Goal: Task Accomplishment & Management: Complete application form

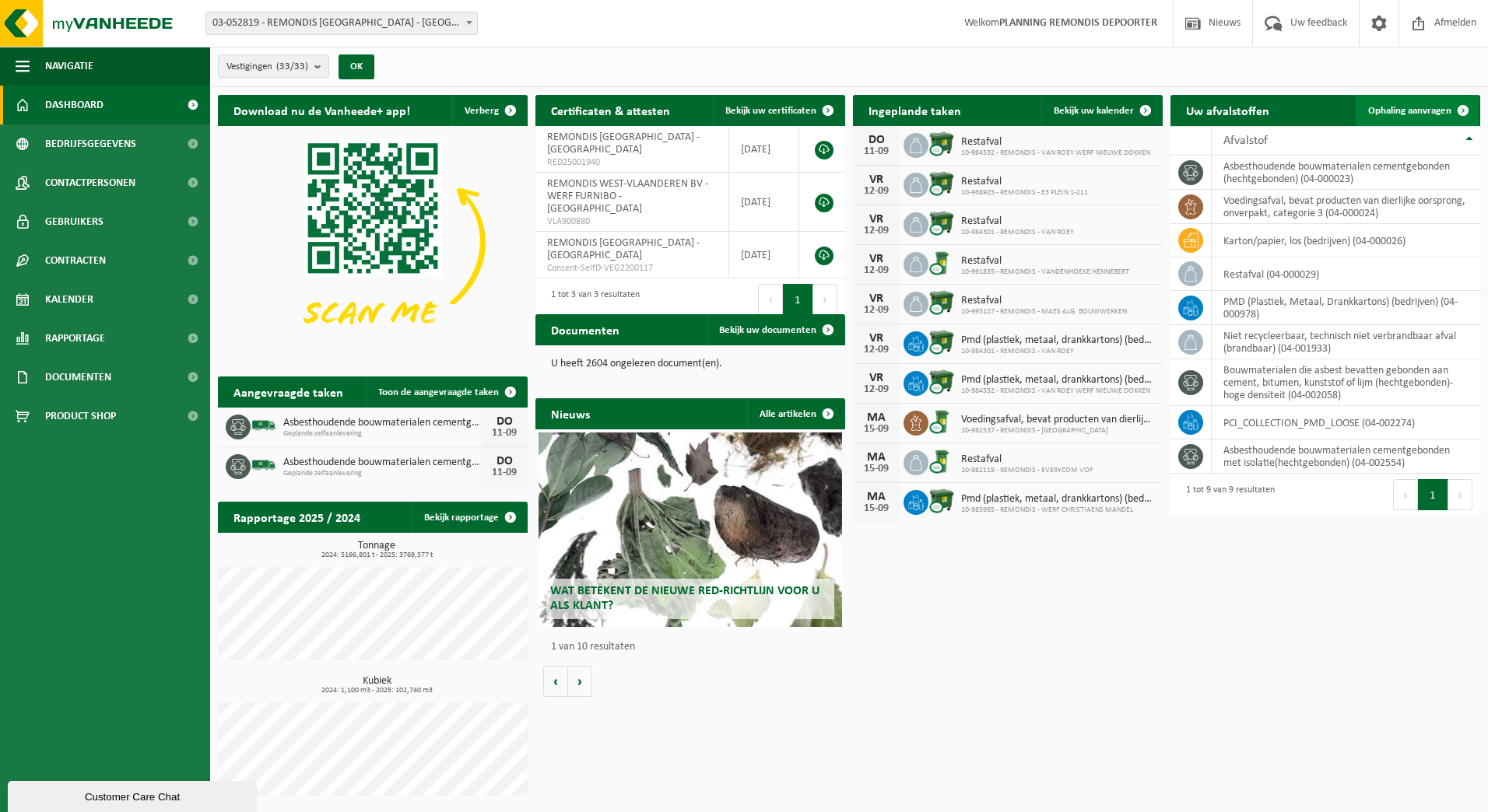
click at [1389, 111] on span "Ophaling aanvragen" at bounding box center [1410, 110] width 84 height 10
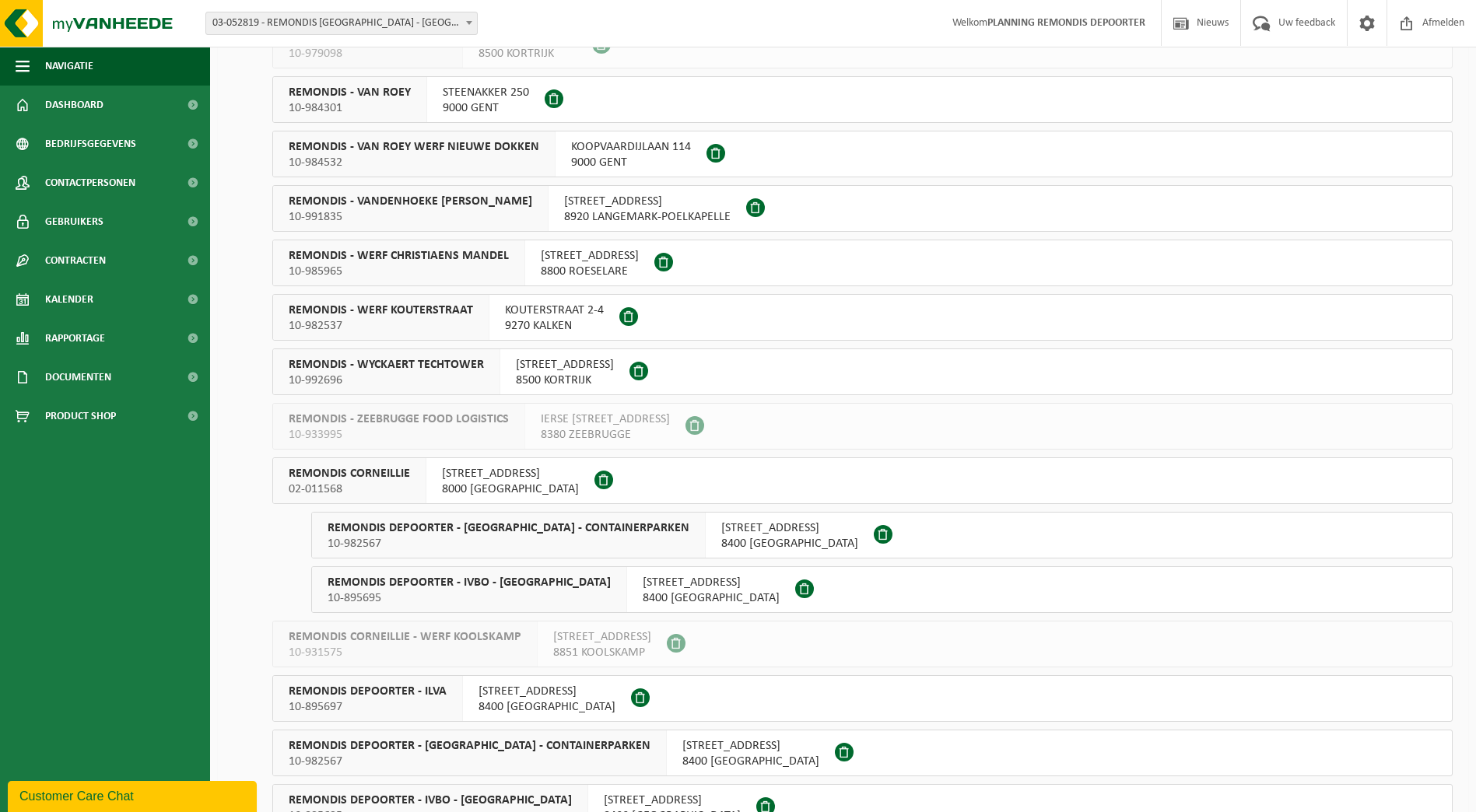
scroll to position [933, 0]
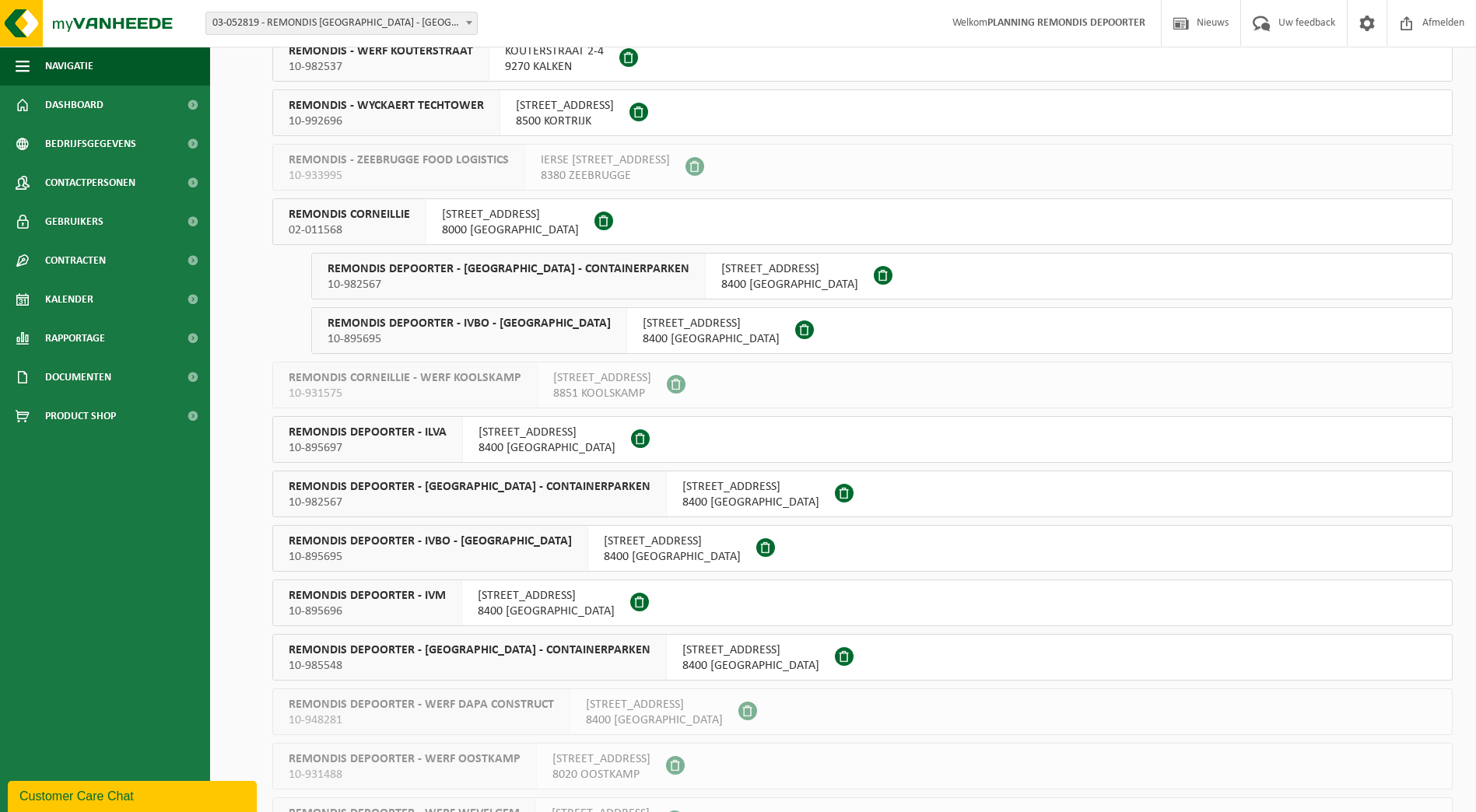
click at [443, 597] on span "REMONDIS DEPOORTER - IVM" at bounding box center [367, 596] width 157 height 15
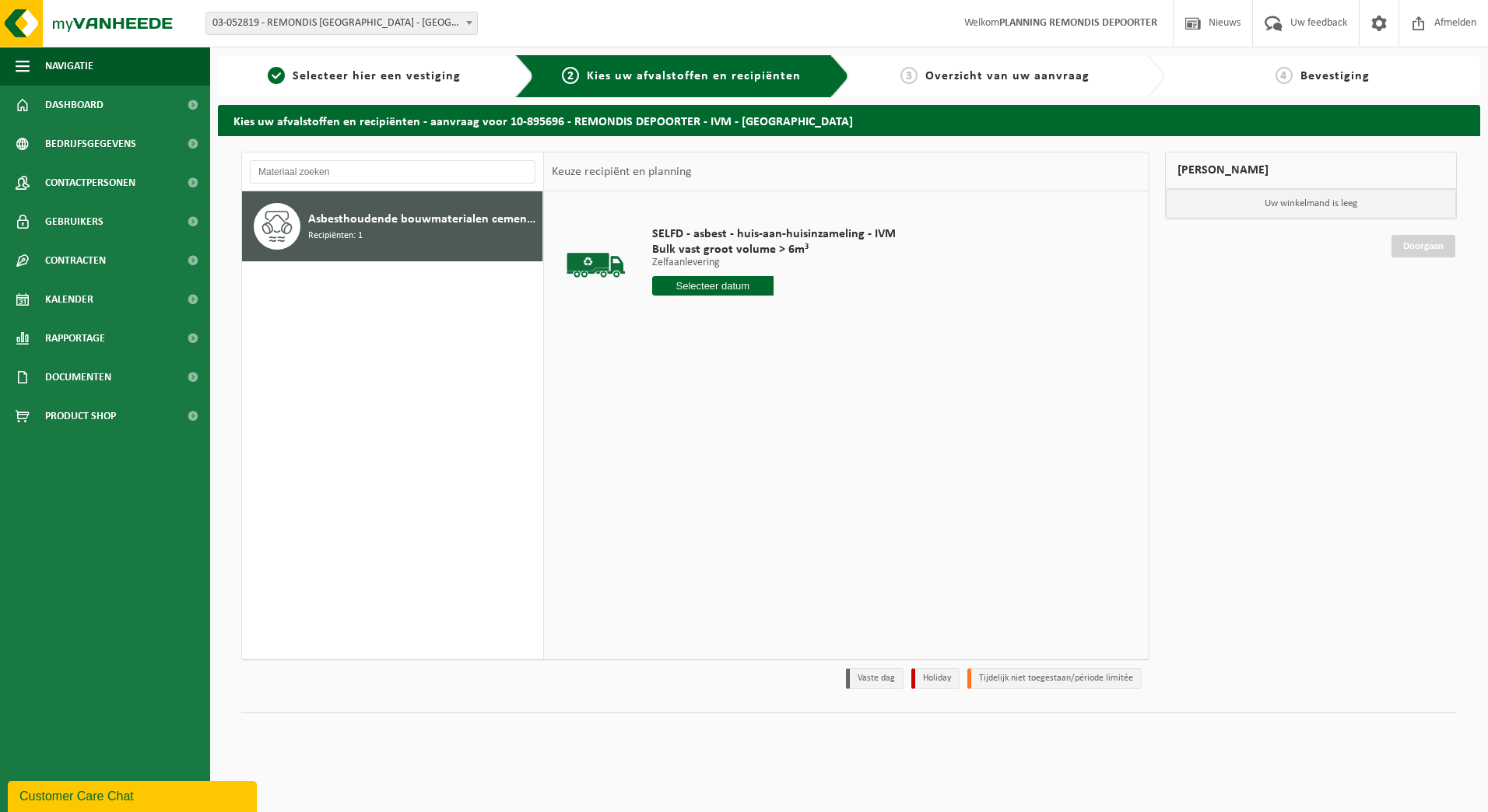
click at [731, 281] on input "text" at bounding box center [713, 286] width 122 height 20
click at [770, 398] on div "12" at bounding box center [775, 399] width 27 height 25
type input "Van 2025-09-12"
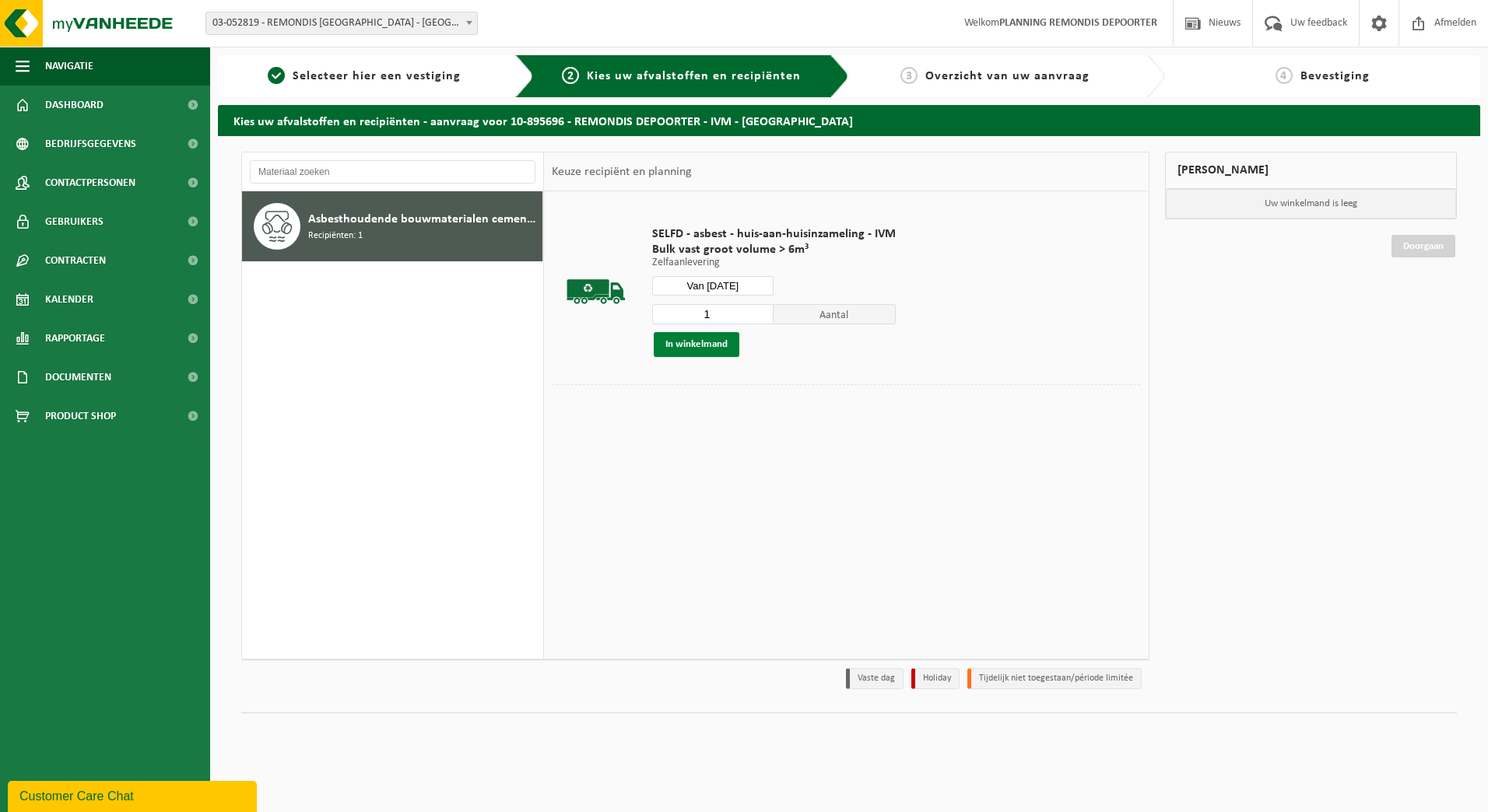
click at [709, 347] on button "In winkelmand" at bounding box center [696, 345] width 85 height 25
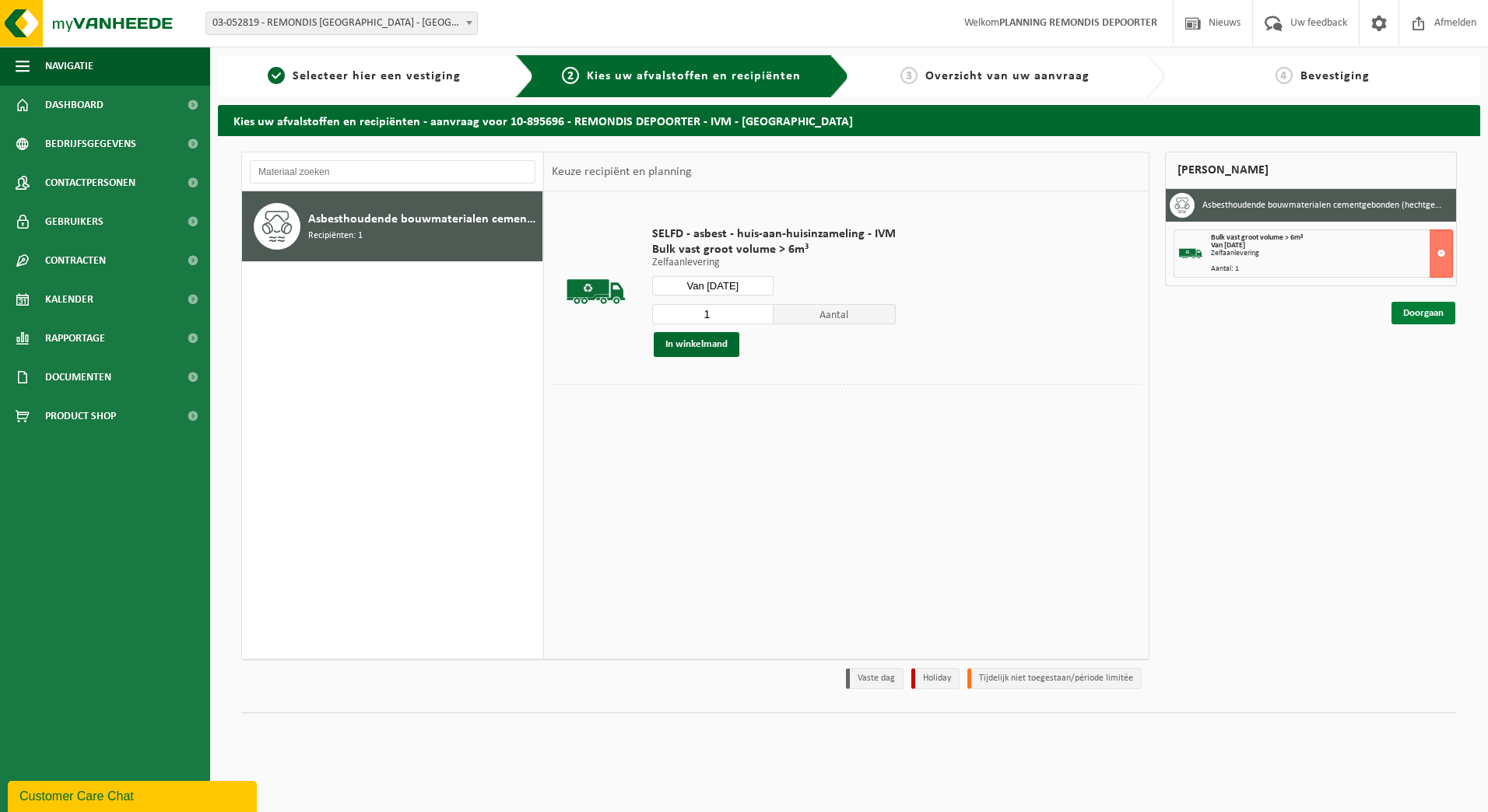
click at [1416, 313] on link "Doorgaan" at bounding box center [1423, 313] width 64 height 22
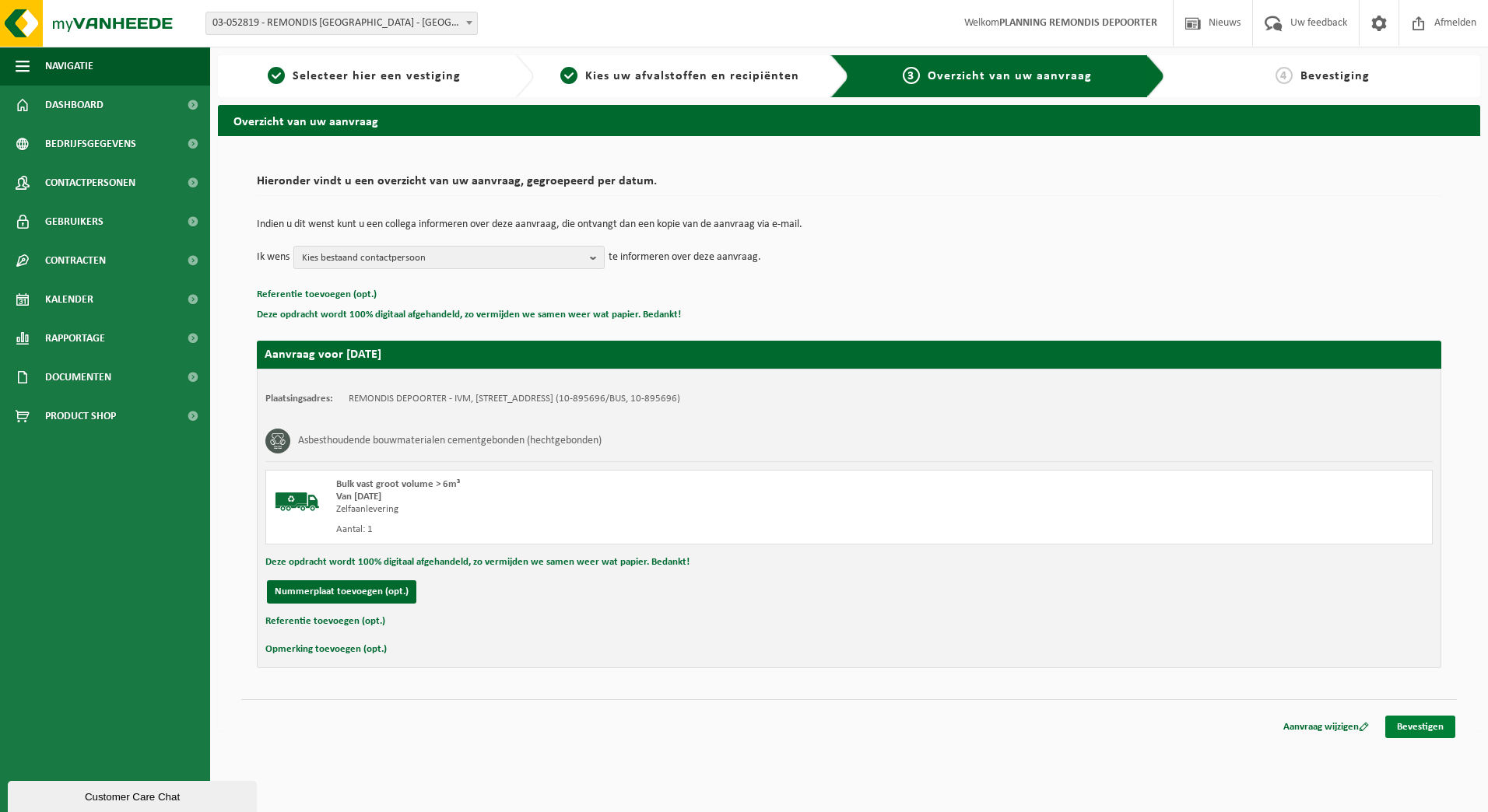
click at [1444, 721] on link "Bevestigen" at bounding box center [1421, 727] width 70 height 22
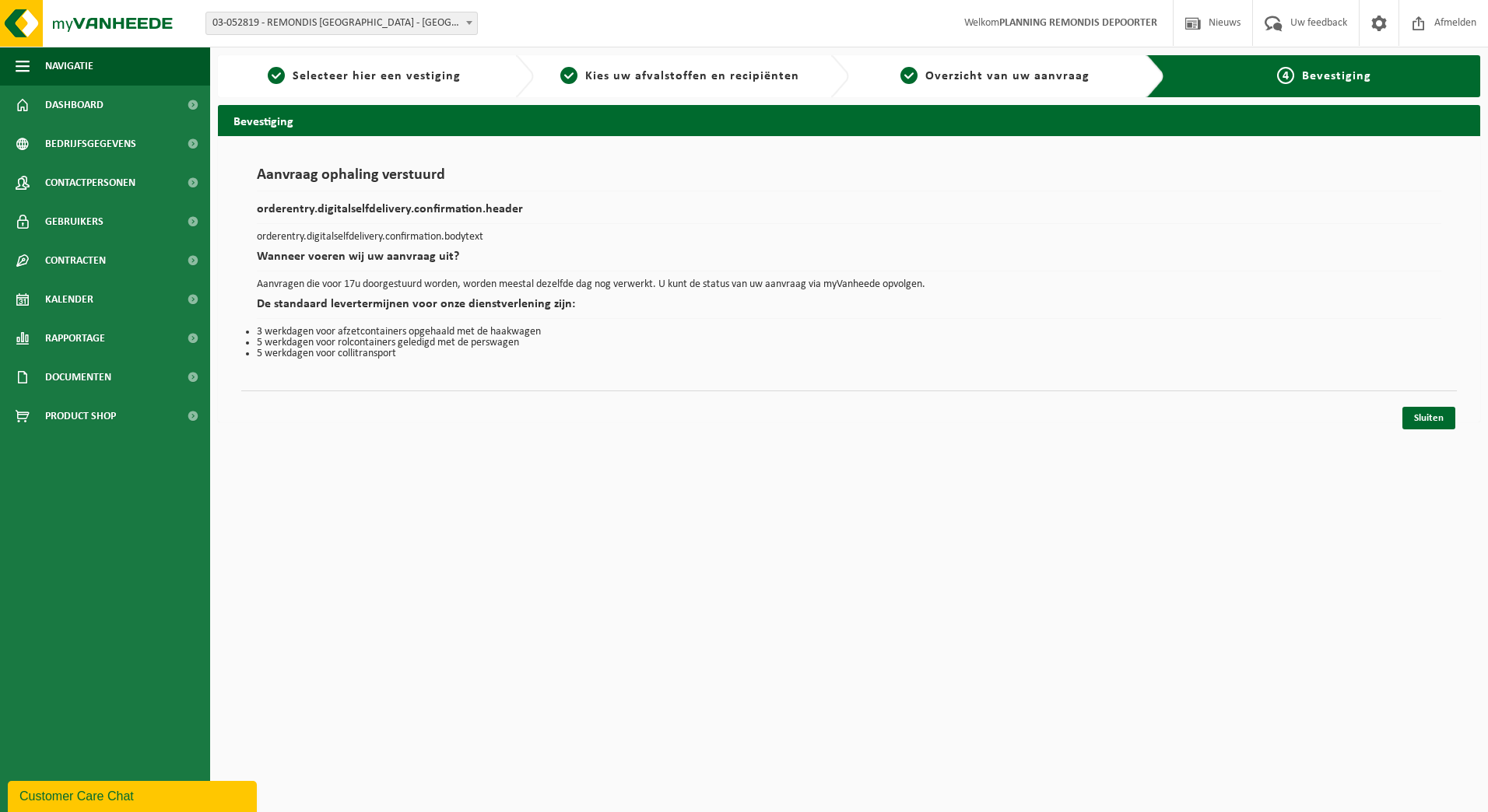
click at [1421, 404] on div "Sluiten" at bounding box center [848, 399] width 1216 height 16
click at [1421, 410] on link "Sluiten" at bounding box center [1429, 418] width 53 height 22
